Goal: Task Accomplishment & Management: Manage account settings

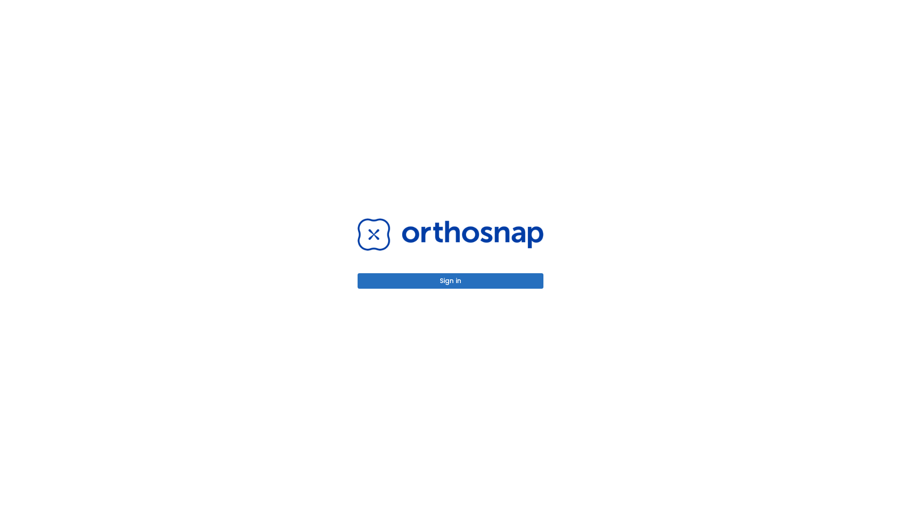
click at [451, 281] on button "Sign in" at bounding box center [451, 280] width 186 height 15
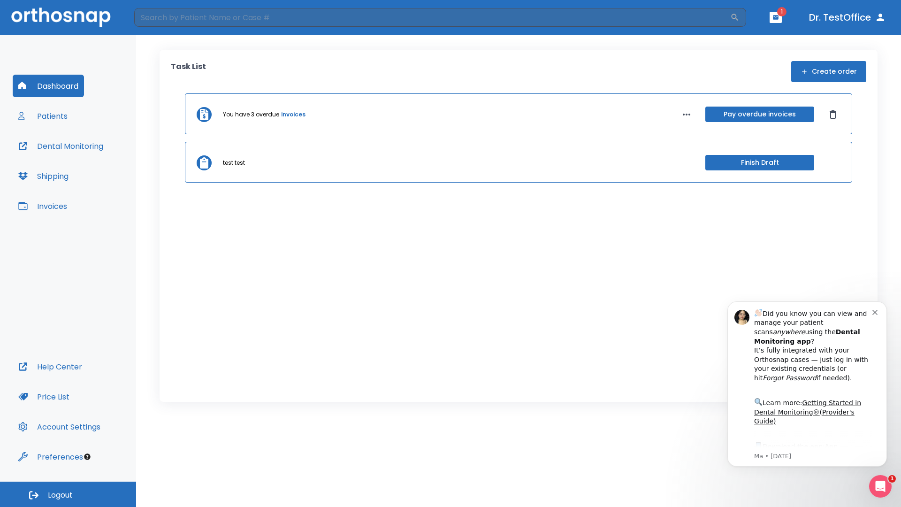
click at [68, 494] on span "Logout" at bounding box center [60, 495] width 25 height 10
